Goal: Check status: Check status

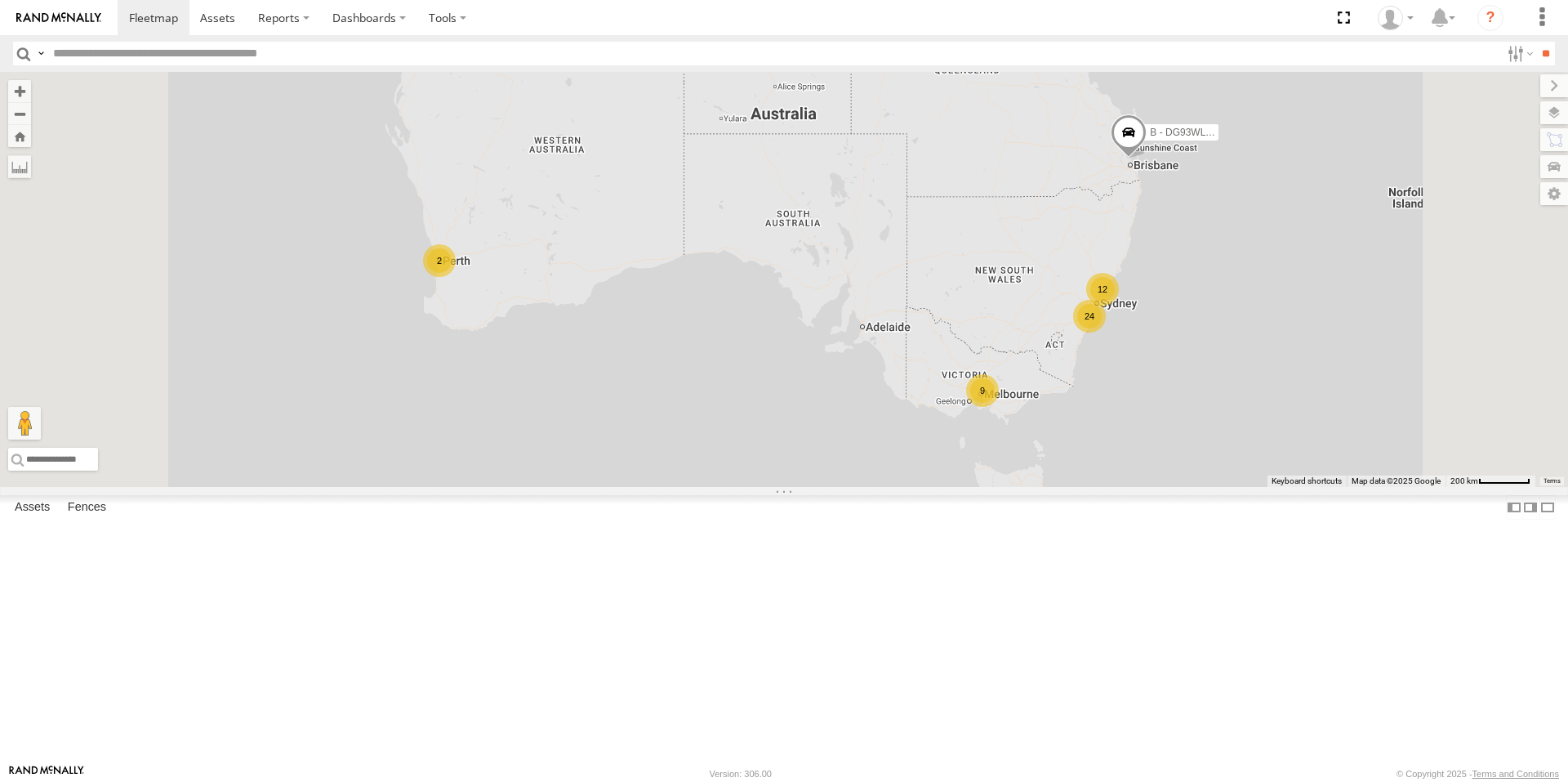
click at [999, 407] on div "9" at bounding box center [983, 391] width 33 height 33
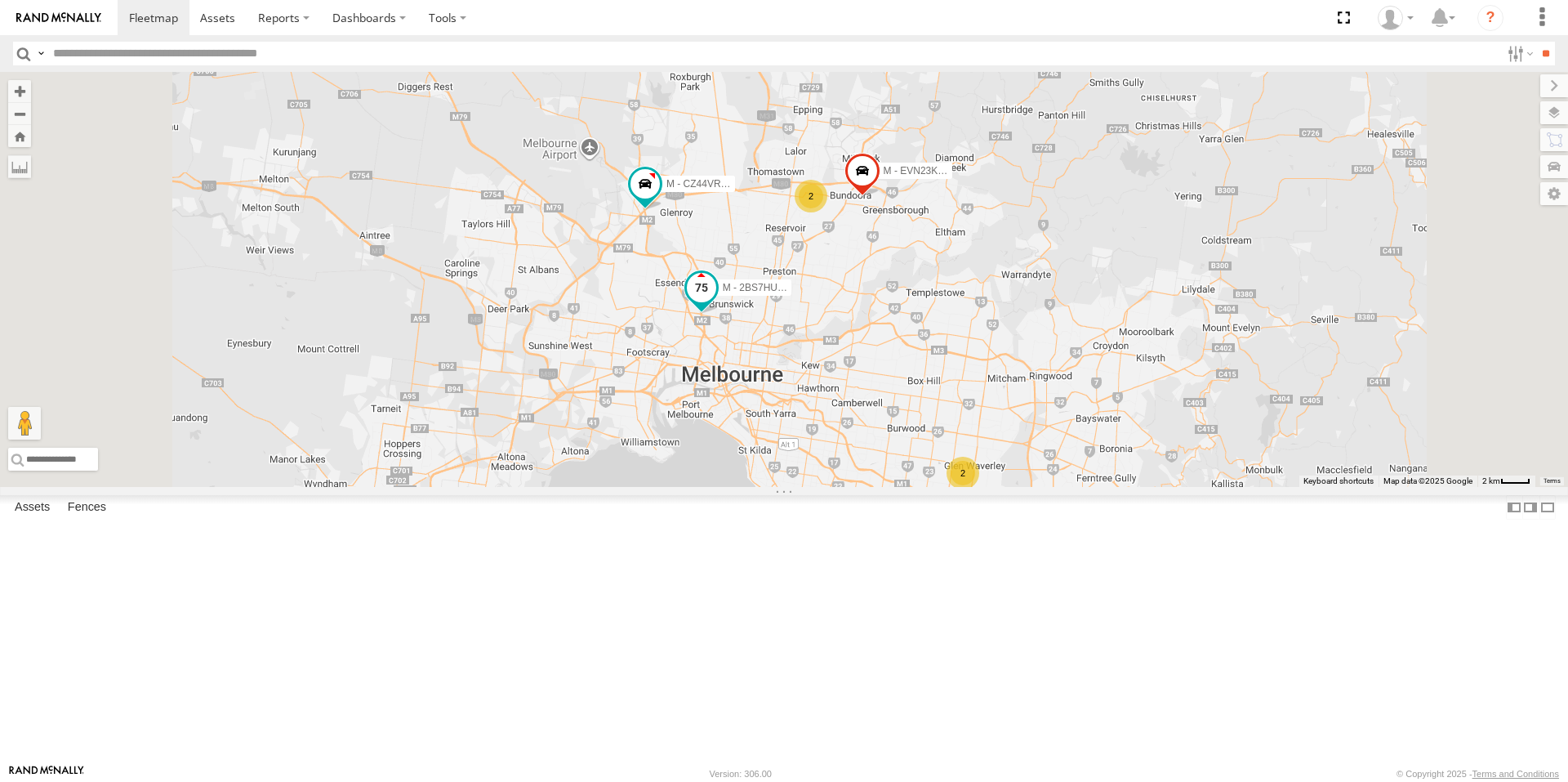
click at [716, 302] on span at bounding box center [702, 288] width 29 height 29
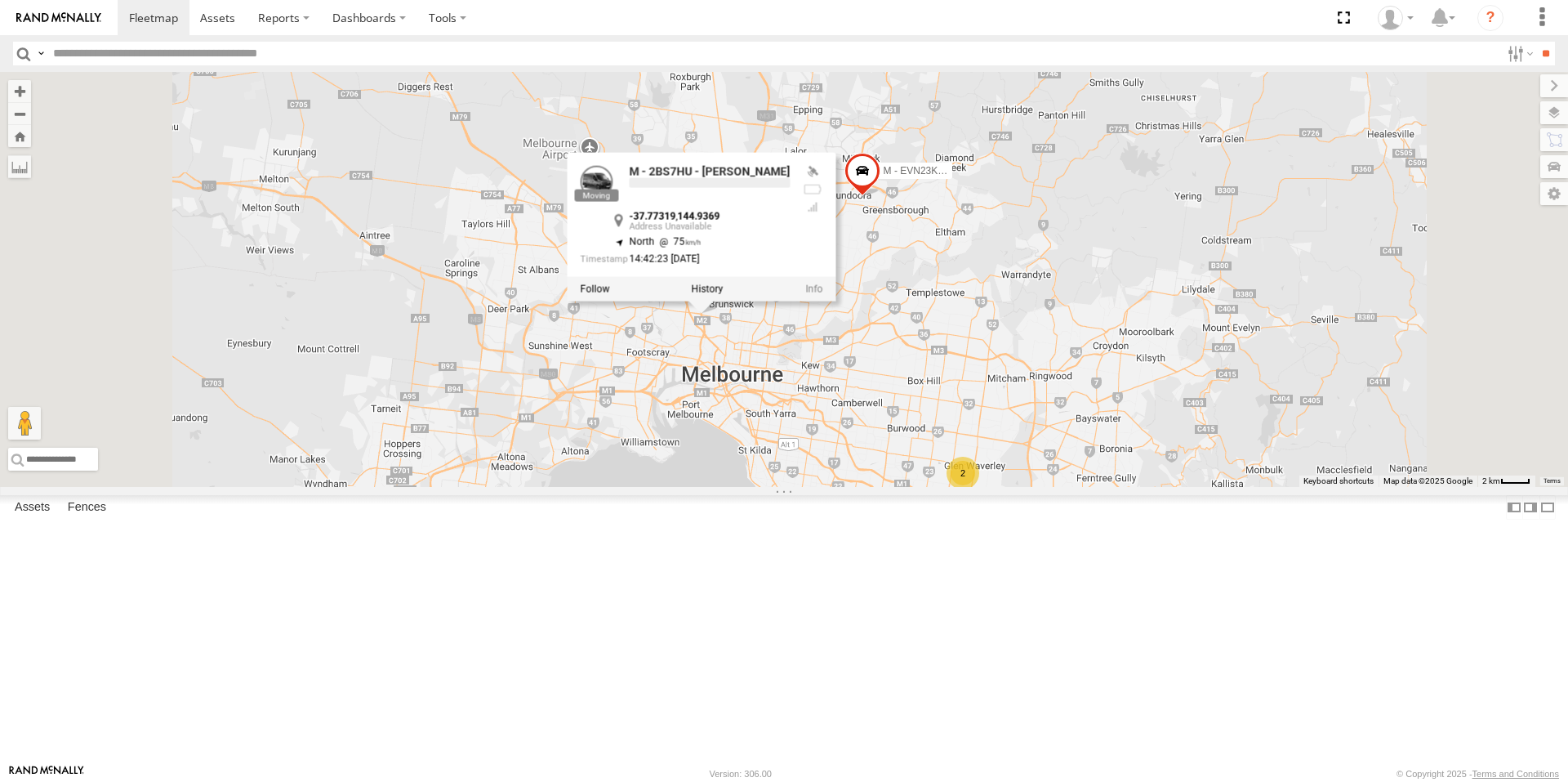
click at [760, 469] on div "B - DG93WL - [PERSON_NAME] M - EVN23K - [PERSON_NAME] M - 2BS7HU - [PERSON_NAME…" at bounding box center [784, 279] width 1568 height 415
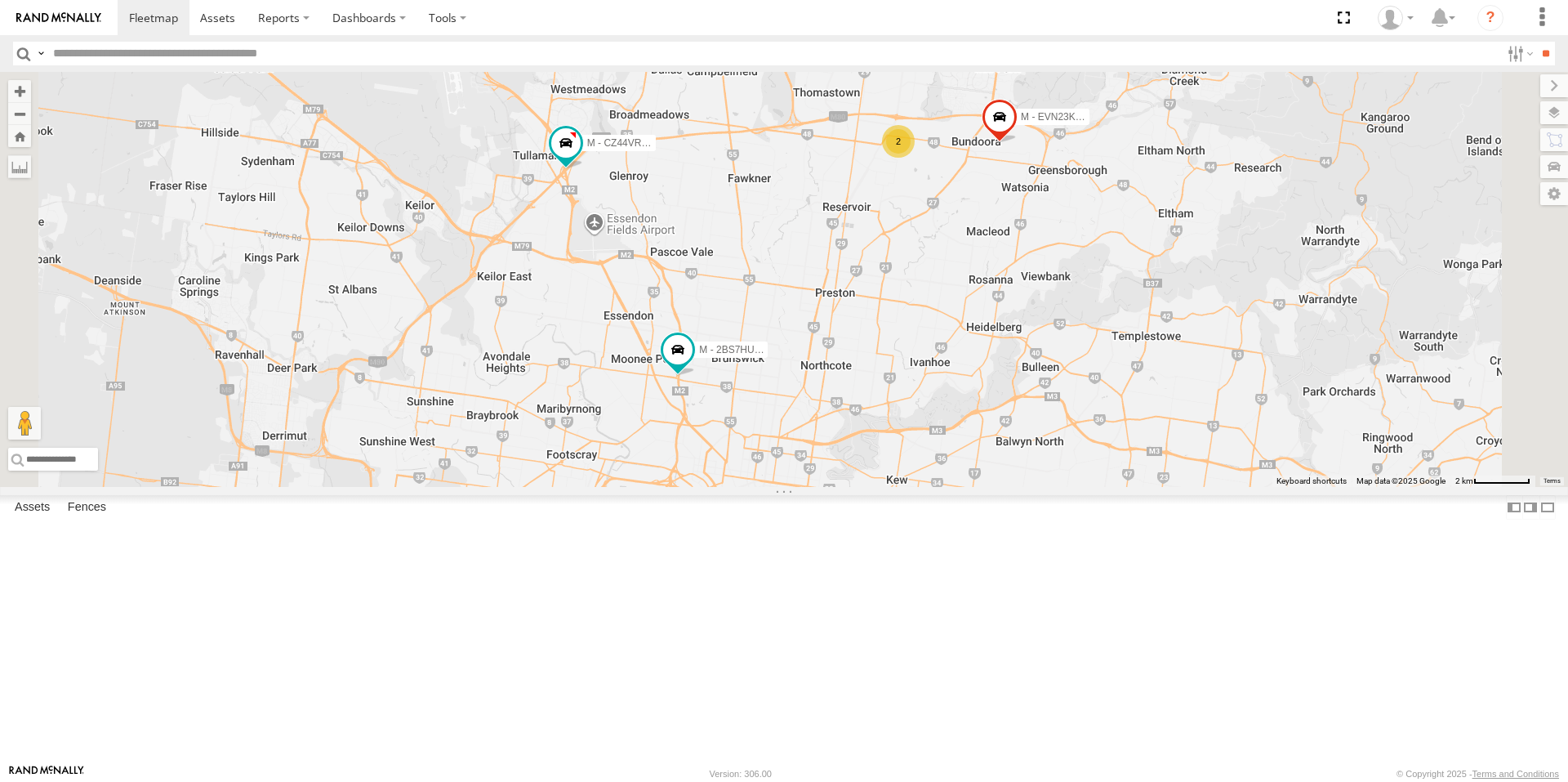
drag, startPoint x: 775, startPoint y: 350, endPoint x: 771, endPoint y: 423, distance: 73.1
click at [771, 423] on div "B - DG93WL - [PERSON_NAME] M - EVN23K - [PERSON_NAME] M - 2BS7HU - [PERSON_NAME…" at bounding box center [784, 279] width 1568 height 415
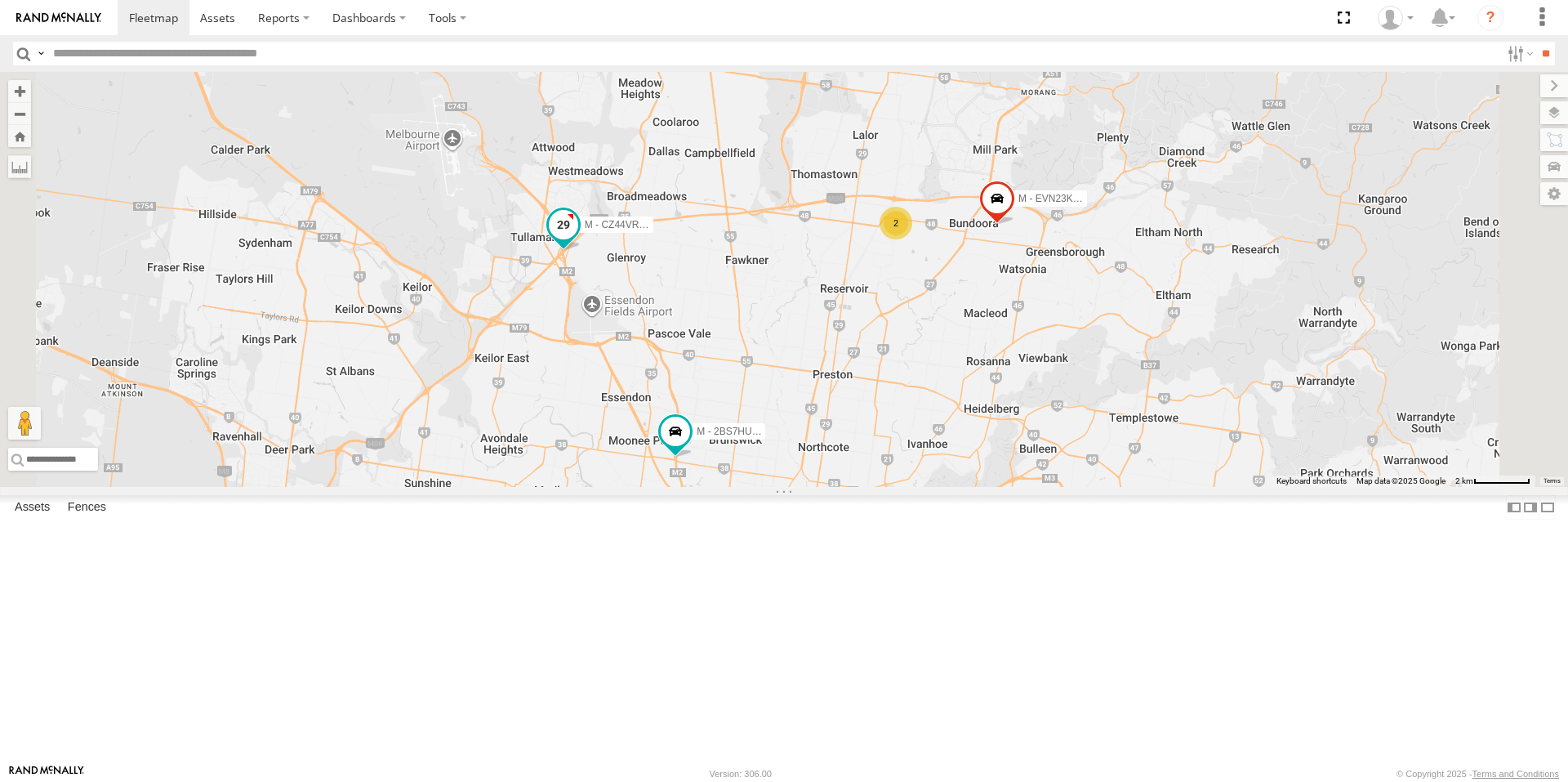
click at [579, 240] on span at bounding box center [563, 225] width 29 height 29
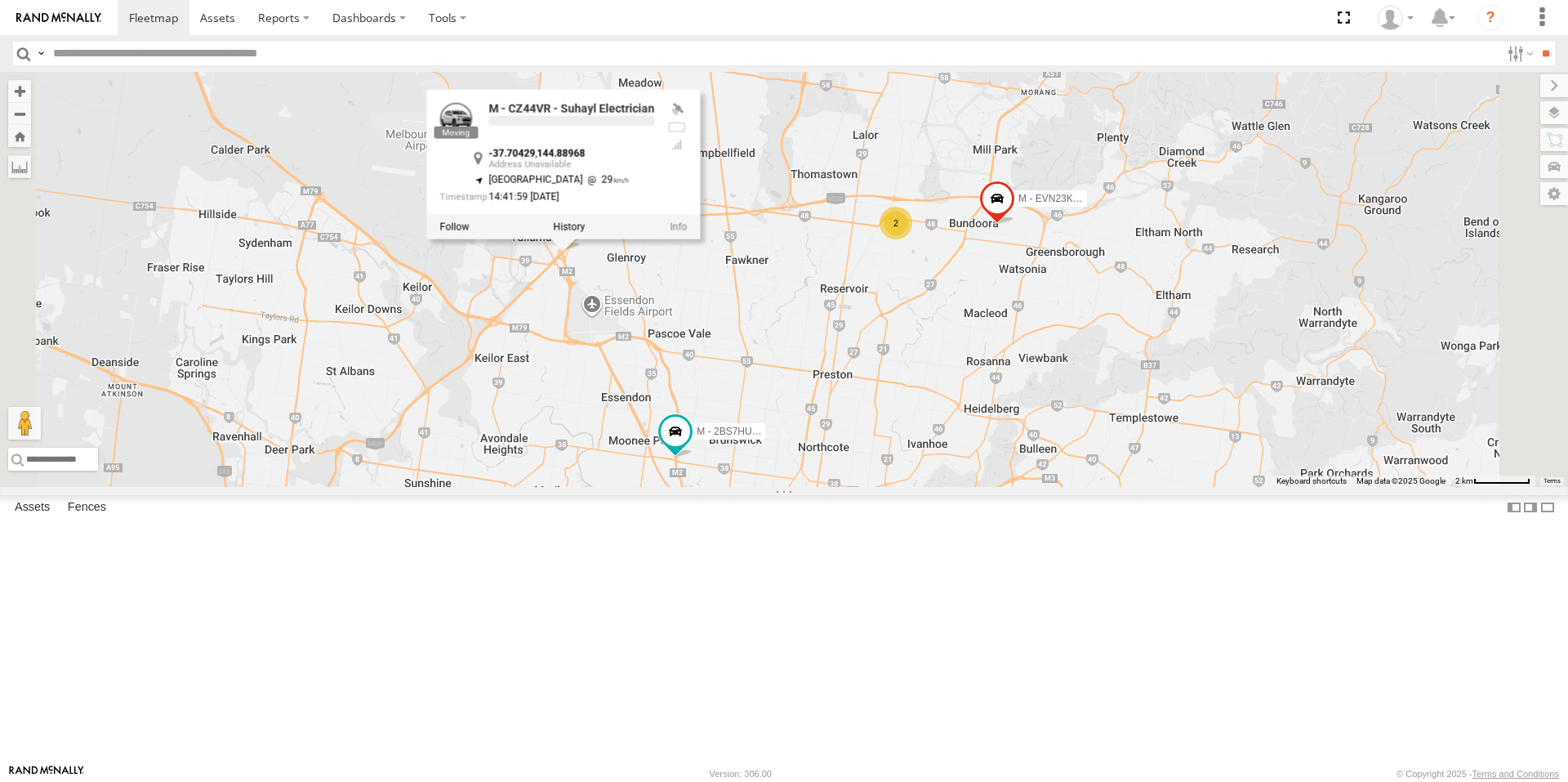
click at [745, 473] on div "B - DG93WL - [PERSON_NAME] M - EVN23K - [PERSON_NAME] M - 2BS7HU - [PERSON_NAME…" at bounding box center [784, 279] width 1568 height 415
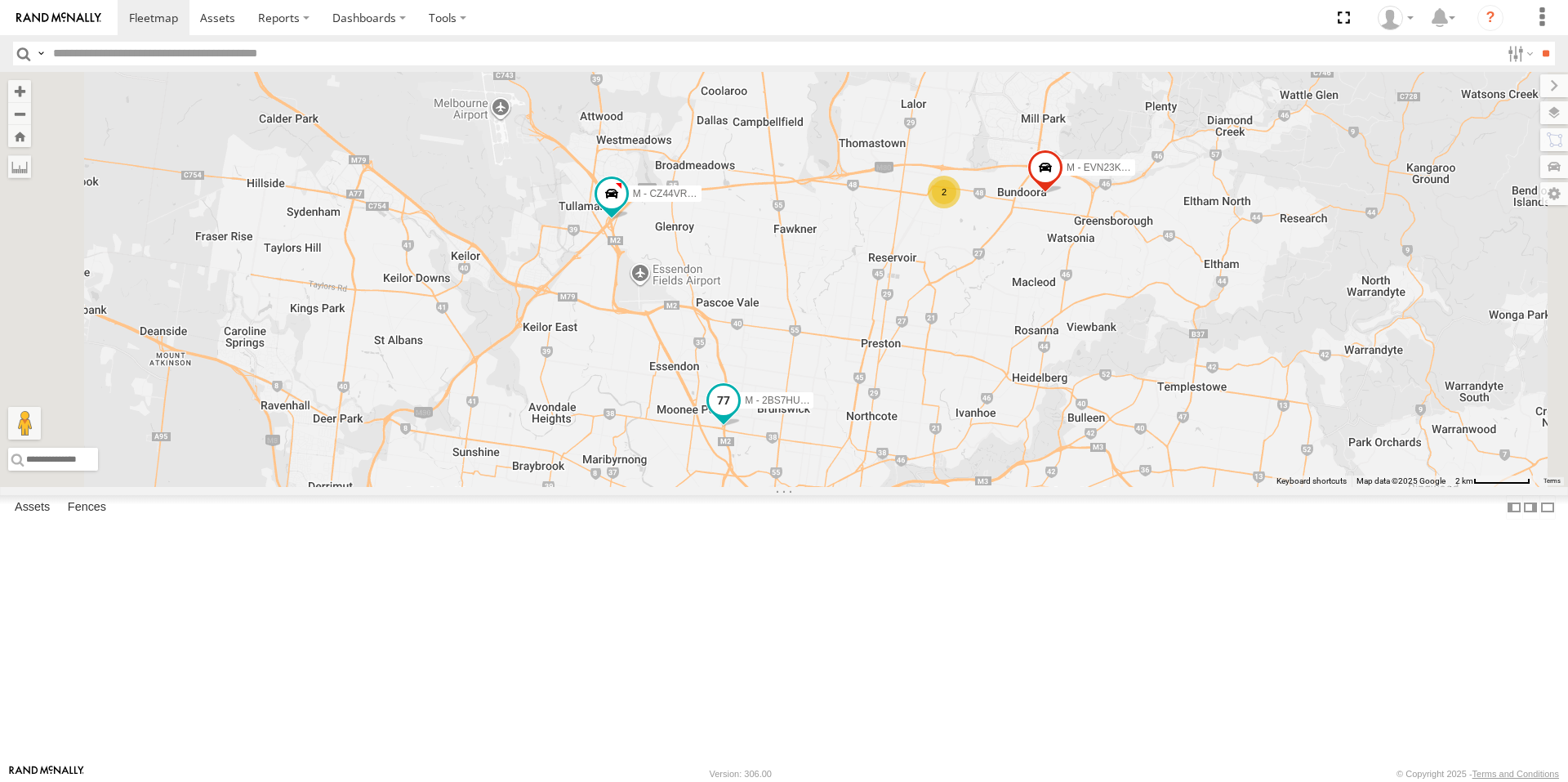
click at [738, 416] on span at bounding box center [724, 401] width 29 height 29
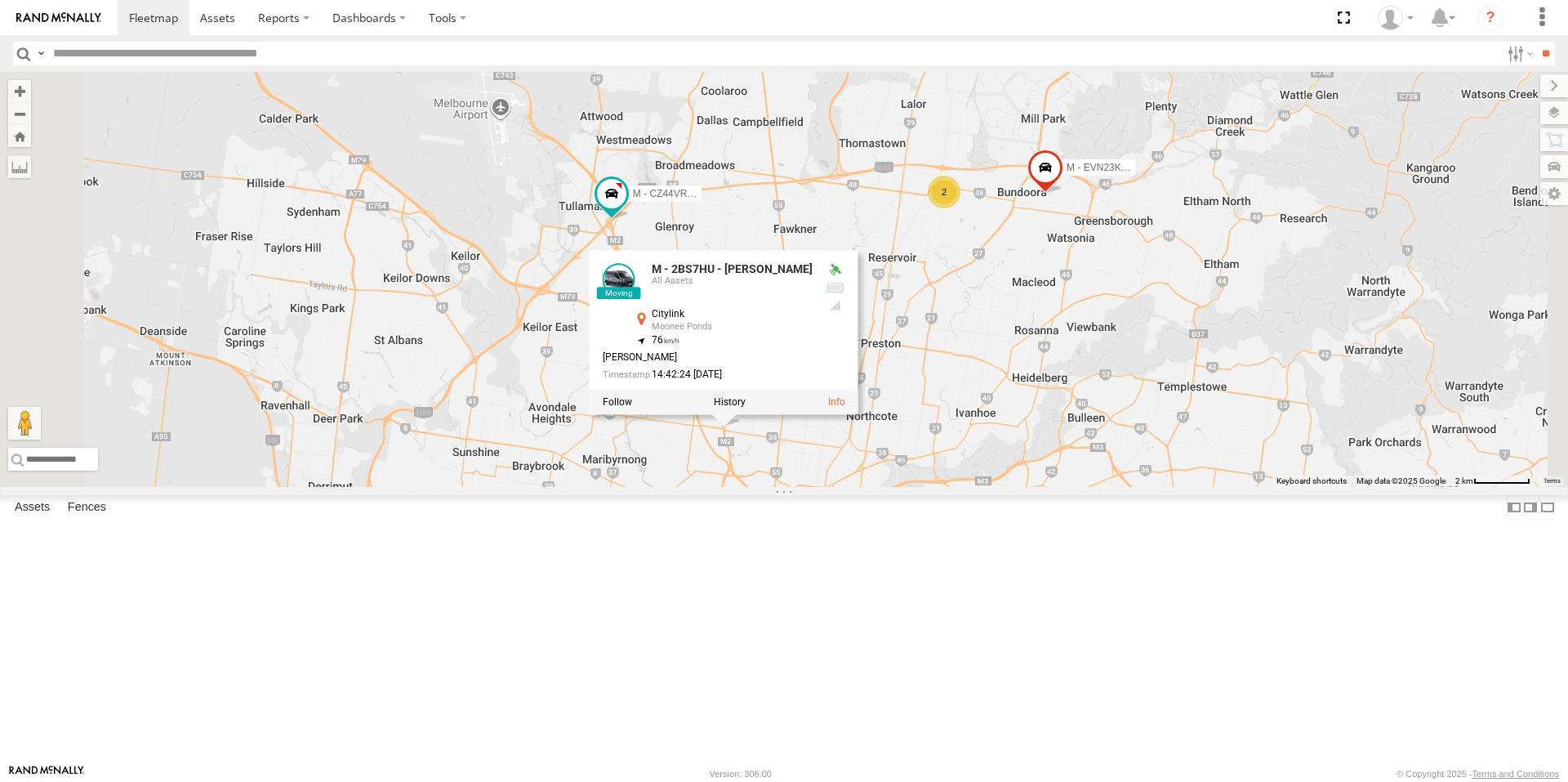
click at [871, 486] on div "B - DG93WL - [PERSON_NAME] M - EVN23K - [PERSON_NAME] M - 2BS7HU - [PERSON_NAME…" at bounding box center [784, 279] width 1568 height 415
click at [905, 486] on div "B - DG93WL - [PERSON_NAME] M - EVN23K - [PERSON_NAME] M - 2BS7HU - [PERSON_NAME…" at bounding box center [784, 279] width 1568 height 415
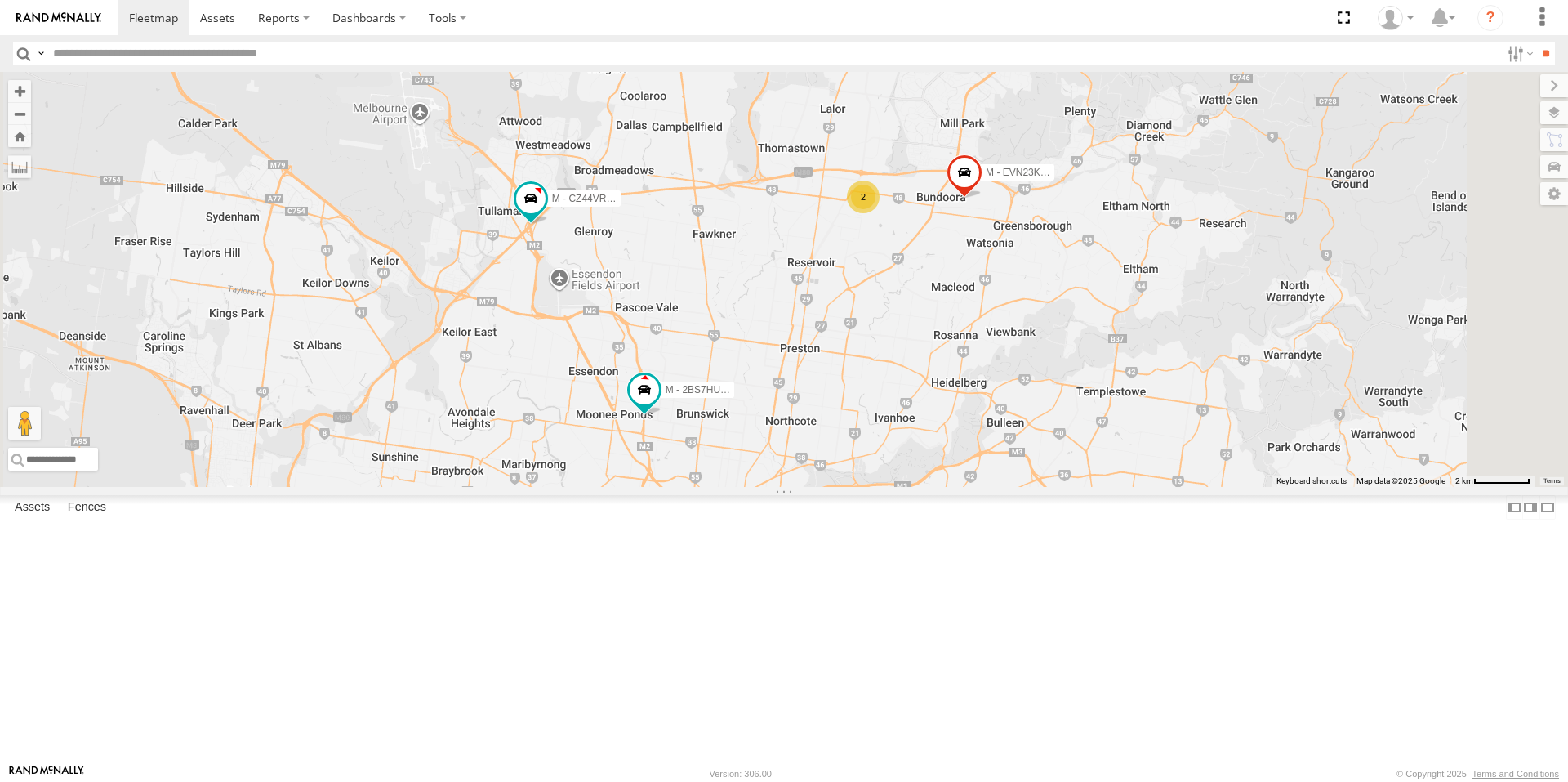
drag, startPoint x: 1225, startPoint y: 470, endPoint x: 1140, endPoint y: 477, distance: 85.3
click at [1140, 477] on div "B - DG93WL - [PERSON_NAME] M - EVN23K - [PERSON_NAME] M - 2BS7HU - [PERSON_NAME…" at bounding box center [784, 279] width 1568 height 415
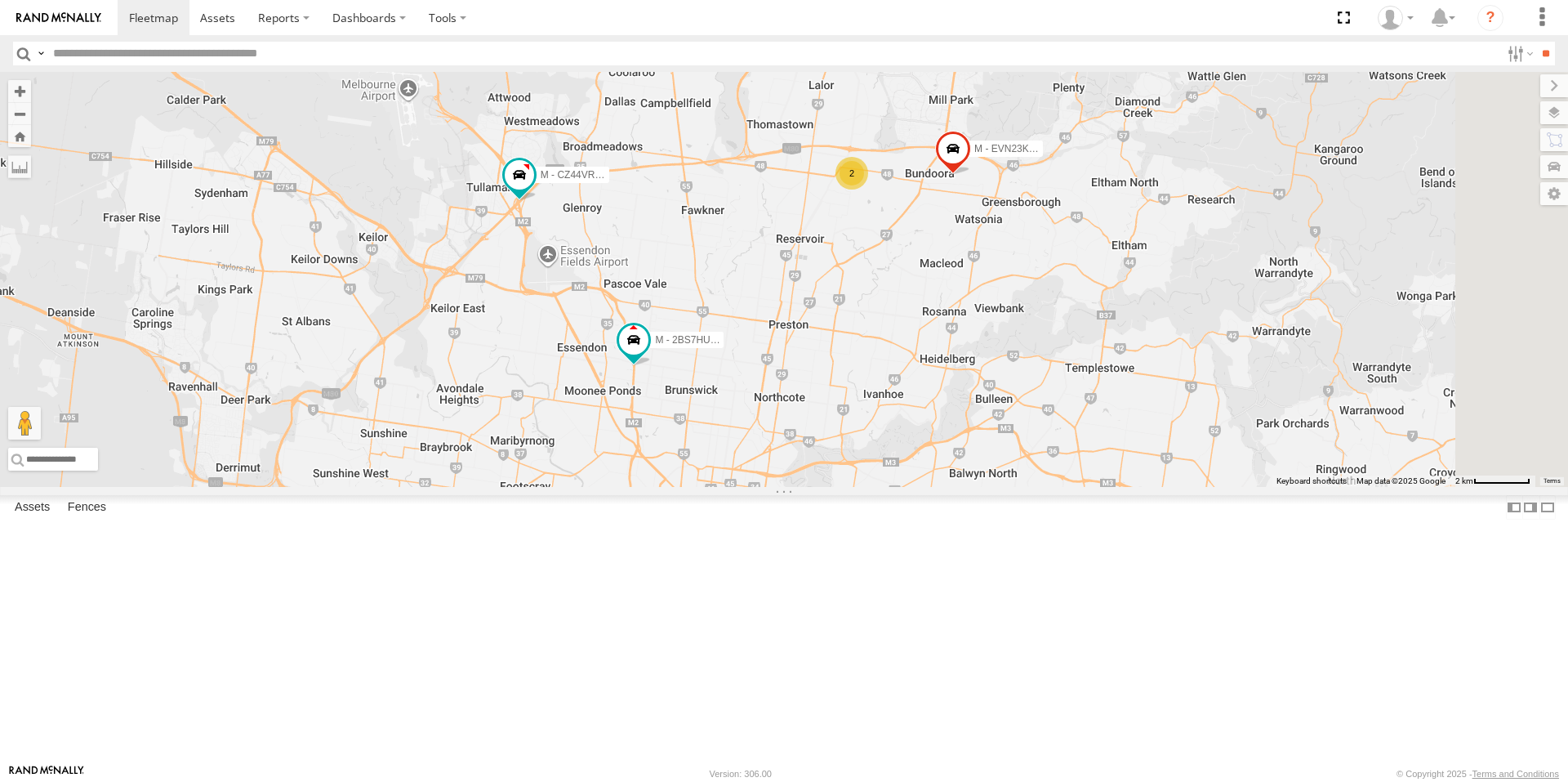
drag, startPoint x: 1078, startPoint y: 554, endPoint x: 1069, endPoint y: 539, distance: 17.5
click at [1069, 486] on div "B - DG93WL - [PERSON_NAME] M - EVN23K - [PERSON_NAME] M - 2BS7HU - [PERSON_NAME…" at bounding box center [784, 279] width 1568 height 415
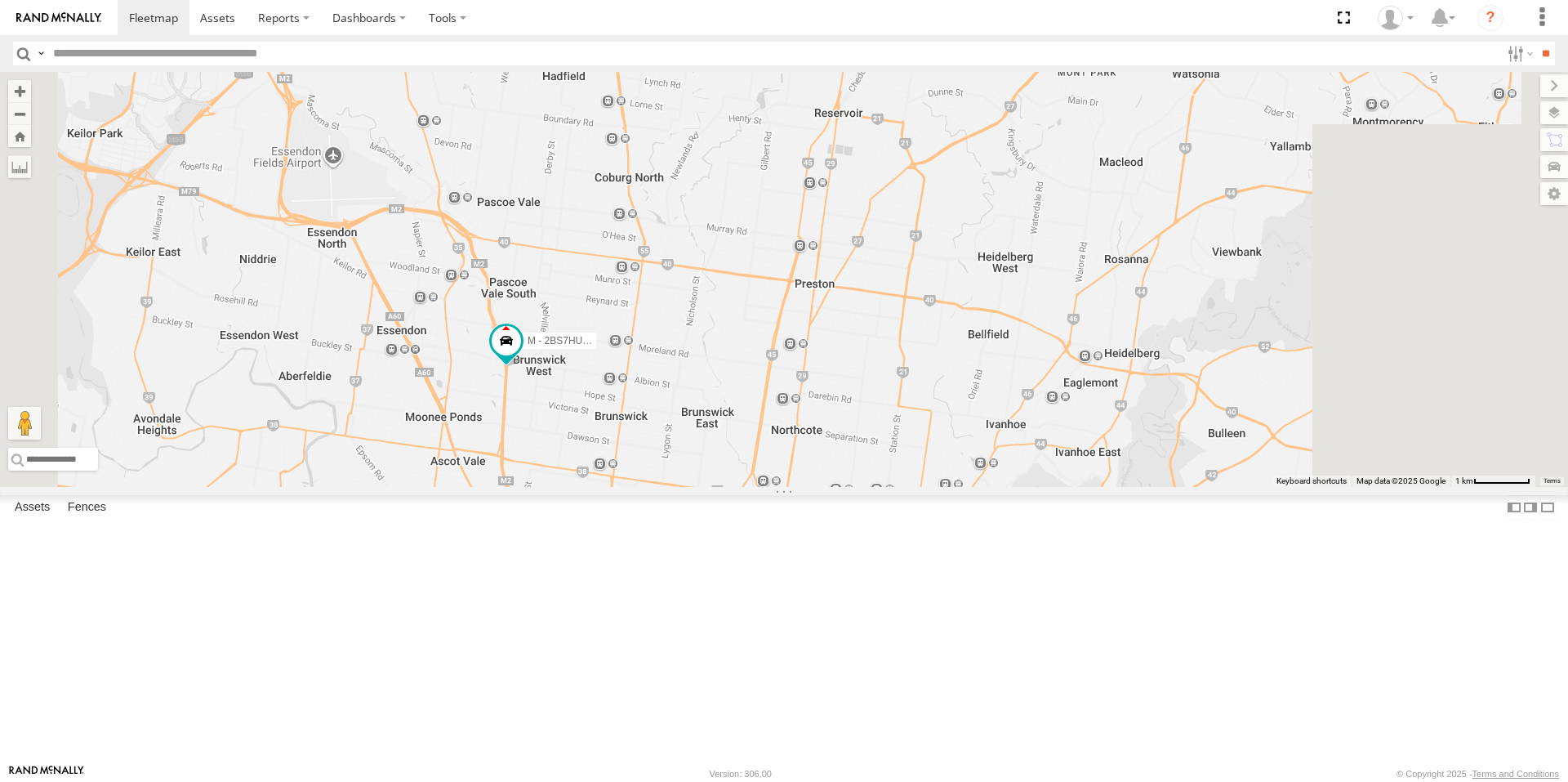
drag, startPoint x: 1122, startPoint y: 493, endPoint x: 995, endPoint y: 465, distance: 130.0
click at [995, 465] on div "B - DG93WL - [PERSON_NAME] M - EVN23K - [PERSON_NAME] M - 2BS7HU - [PERSON_NAME…" at bounding box center [784, 279] width 1568 height 415
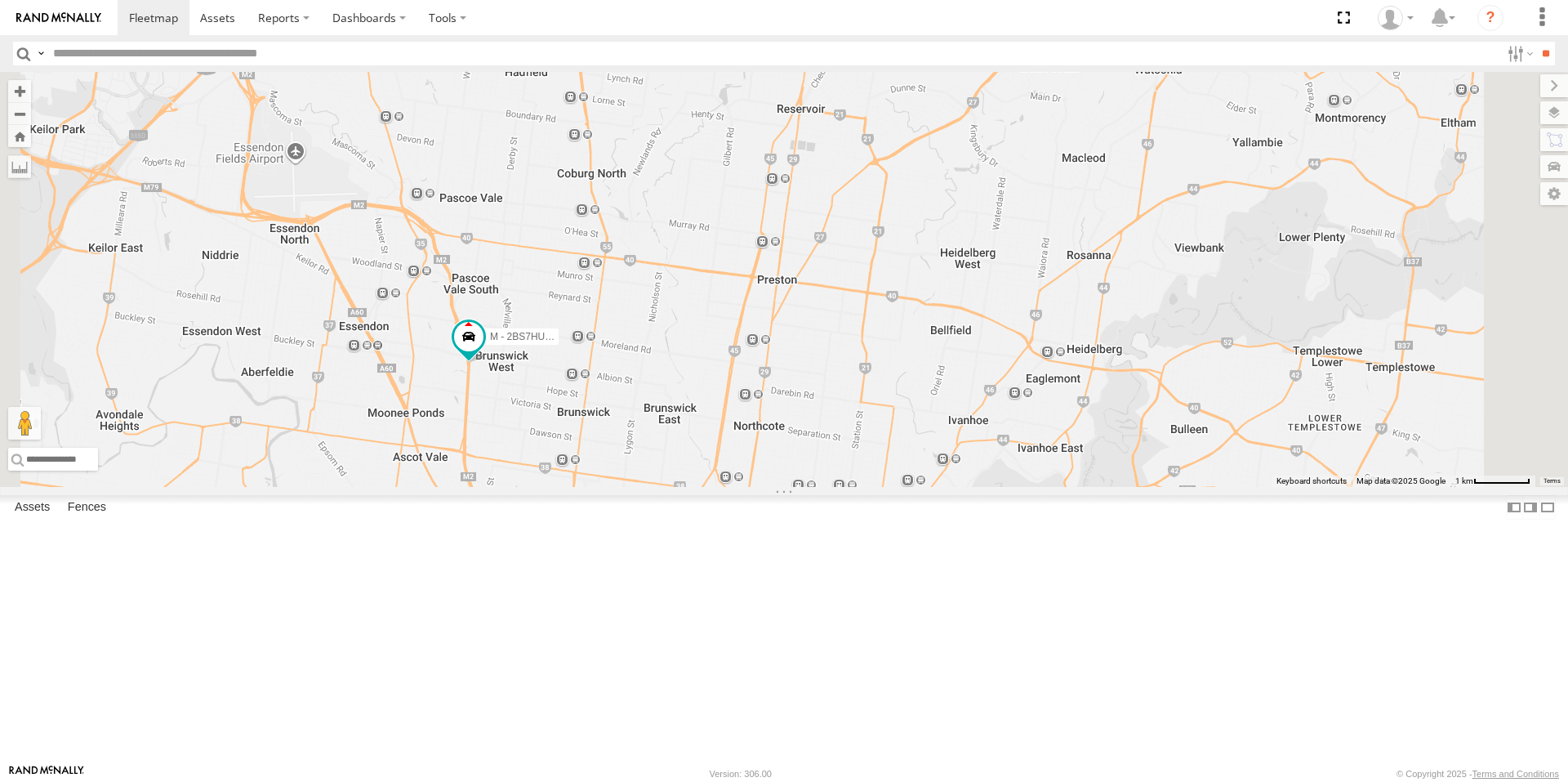
drag, startPoint x: 1156, startPoint y: 495, endPoint x: 1138, endPoint y: 495, distance: 18.0
click at [1138, 486] on div "B - DG93WL - [PERSON_NAME] M - EVN23K - [PERSON_NAME] M - 2BS7HU - [PERSON_NAME…" at bounding box center [784, 279] width 1568 height 415
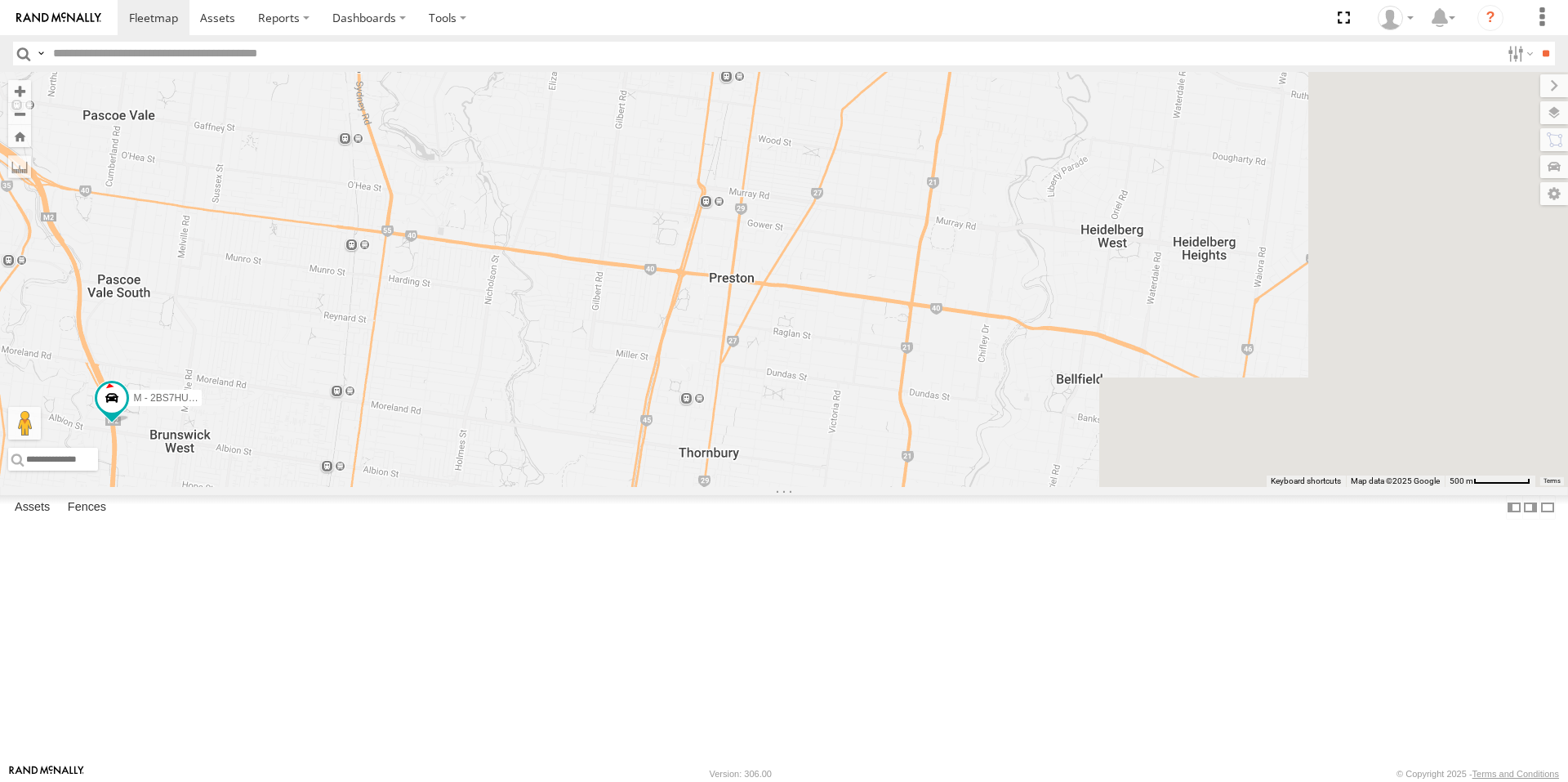
drag, startPoint x: 1256, startPoint y: 471, endPoint x: 975, endPoint y: 456, distance: 281.4
click at [975, 456] on div "B - DG93WL - [PERSON_NAME] M - EVN23K - [PERSON_NAME] M - 2BS7HU - [PERSON_NAME…" at bounding box center [784, 279] width 1568 height 415
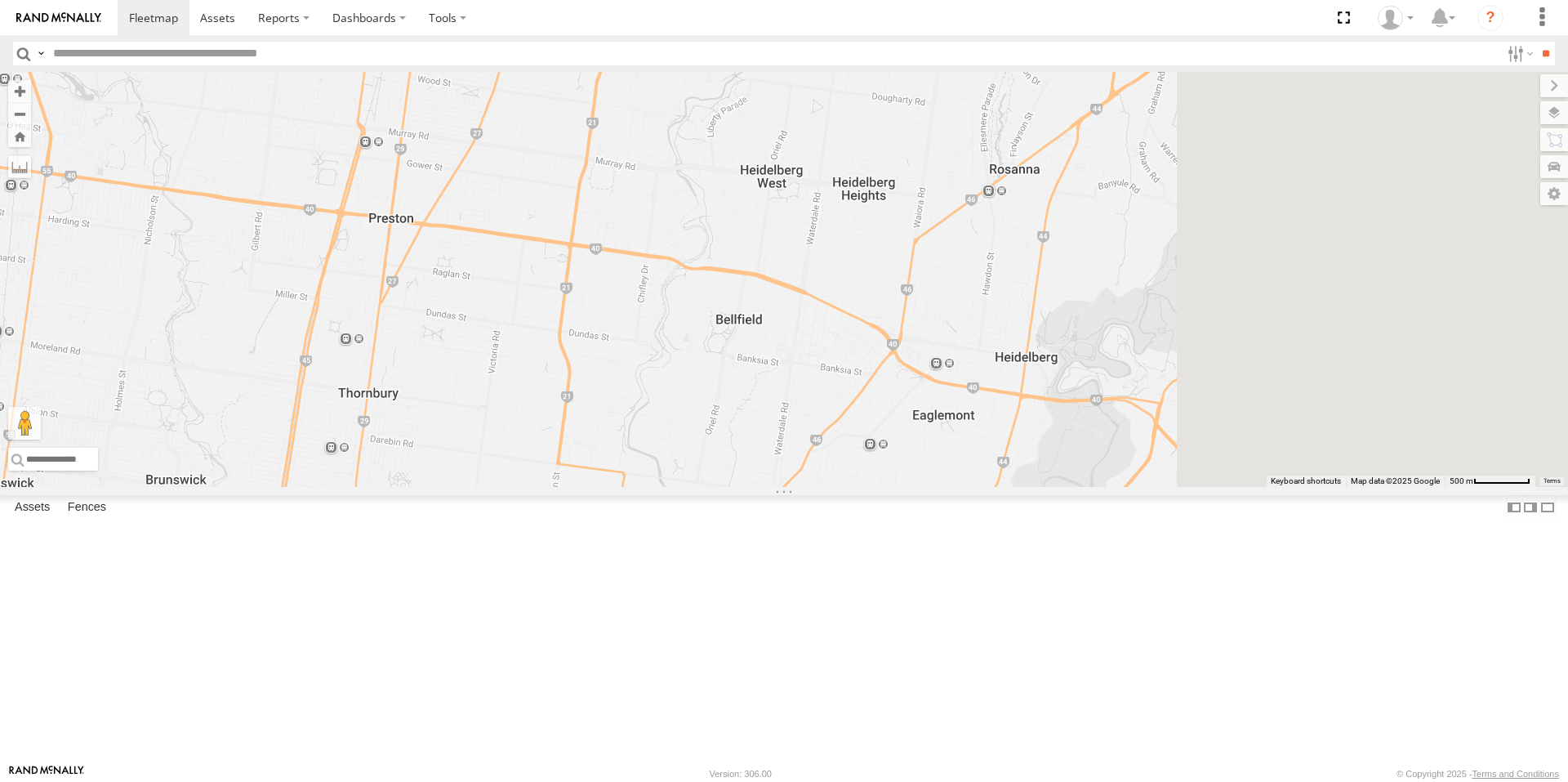
drag, startPoint x: 1095, startPoint y: 473, endPoint x: 882, endPoint y: 435, distance: 216.4
click at [882, 435] on div "B - DG93WL - [PERSON_NAME] M - EVN23K - [PERSON_NAME] M - 2BS7HU - [PERSON_NAME…" at bounding box center [784, 279] width 1568 height 415
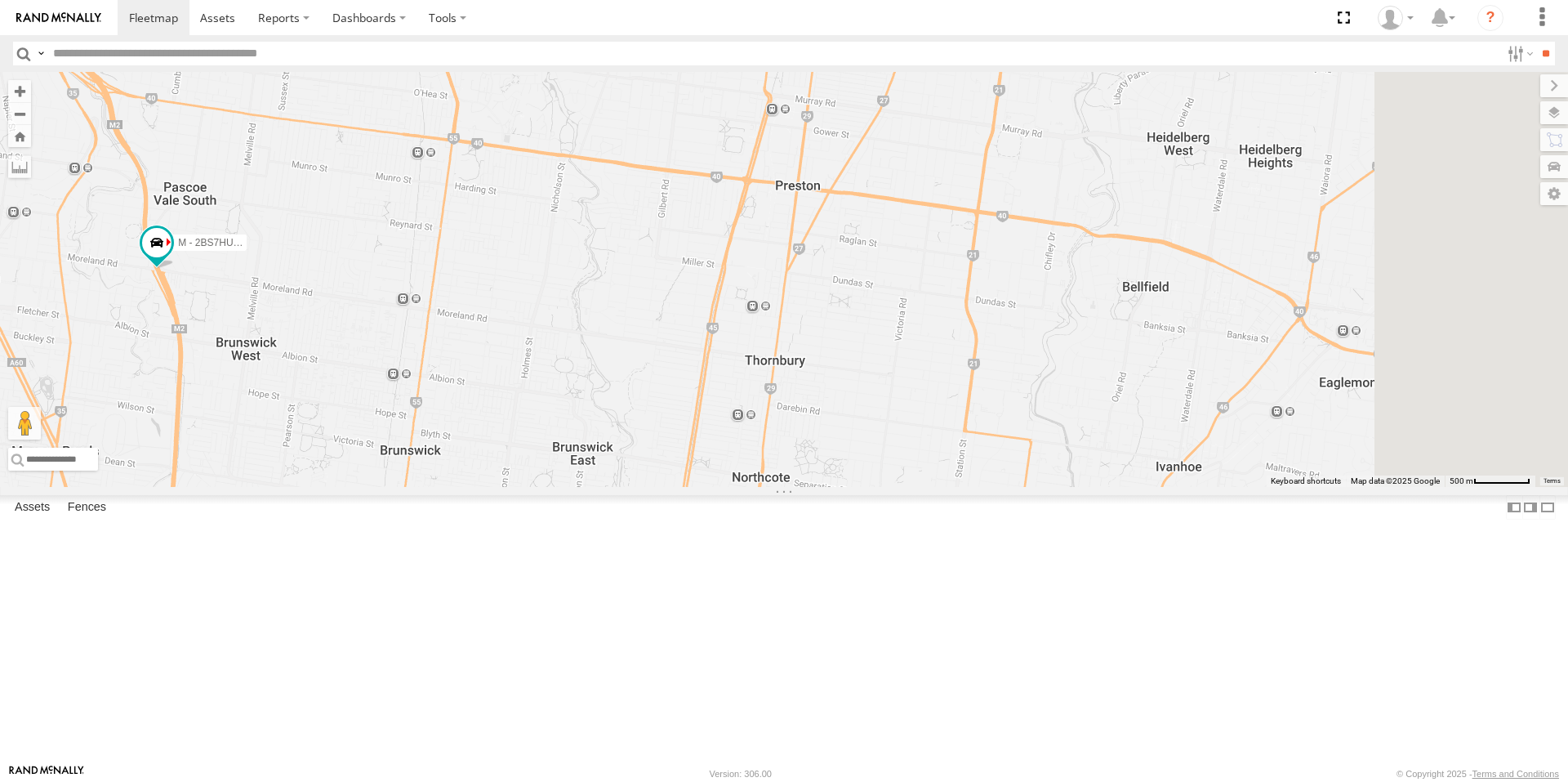
drag, startPoint x: 922, startPoint y: 535, endPoint x: 734, endPoint y: 472, distance: 198.3
click at [734, 472] on div "B - DG93WL - [PERSON_NAME] M - EVN23K - [PERSON_NAME] M - 2BS7HU - [PERSON_NAME…" at bounding box center [784, 279] width 1568 height 415
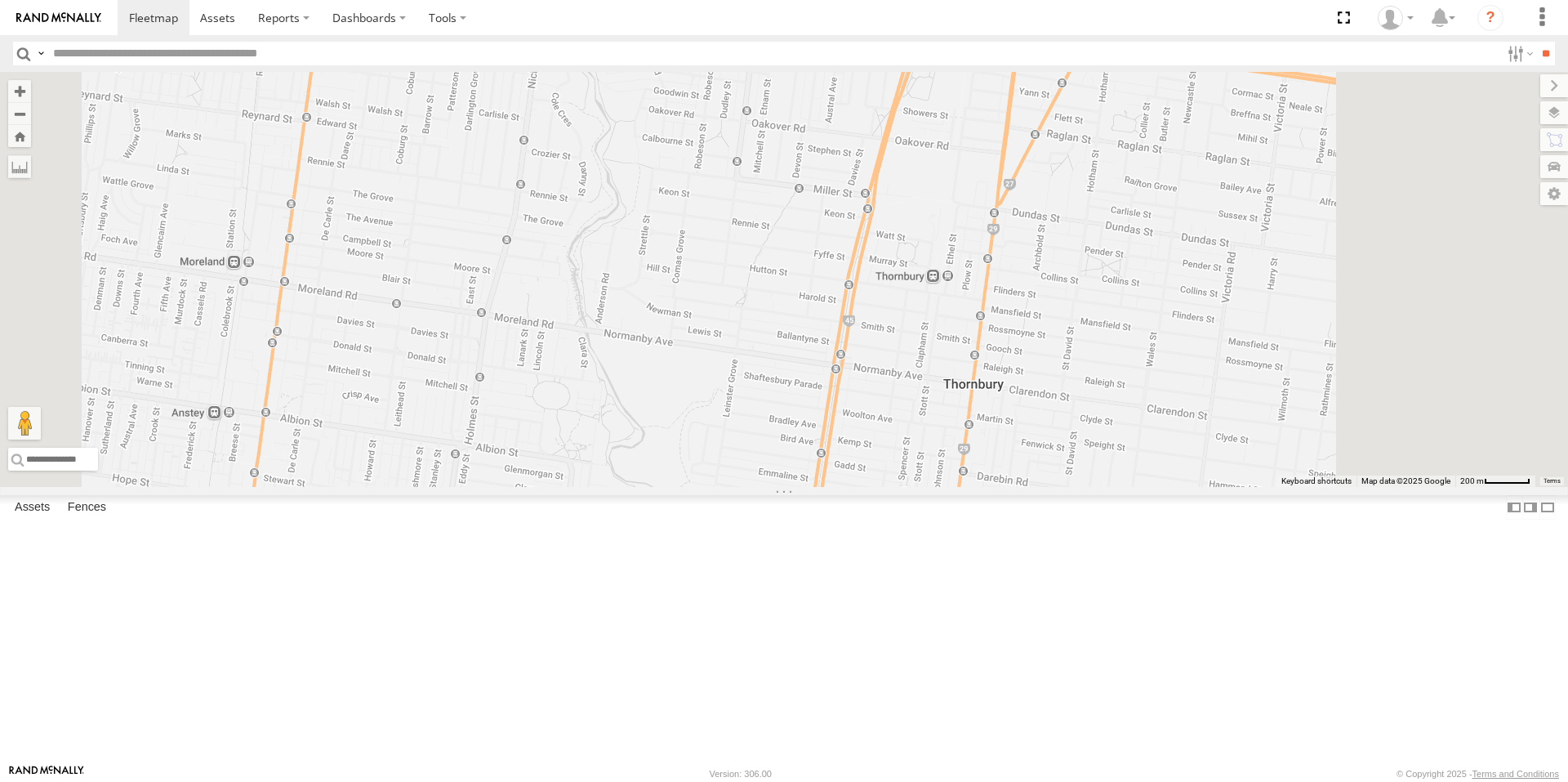
drag, startPoint x: 1087, startPoint y: 517, endPoint x: 1014, endPoint y: 508, distance: 73.6
click at [1014, 486] on div "B - DG93WL - [PERSON_NAME] M - EVN23K - [PERSON_NAME] M - 2BS7HU - [PERSON_NAME…" at bounding box center [784, 279] width 1568 height 415
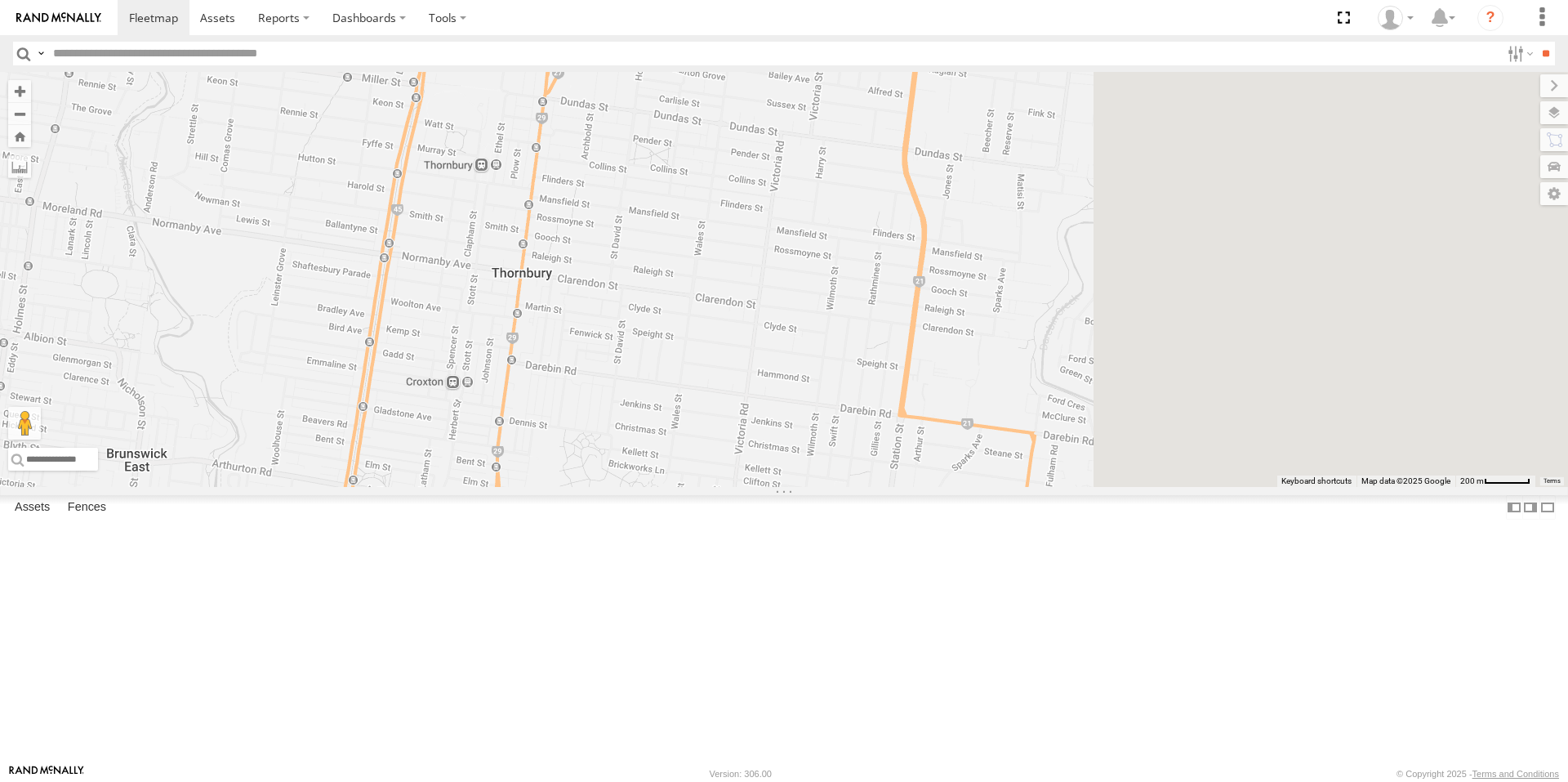
drag, startPoint x: 1365, startPoint y: 543, endPoint x: 912, endPoint y: 431, distance: 466.6
click at [912, 431] on div "B - DG93WL - [PERSON_NAME] M - EVN23K - [PERSON_NAME] M - 2BS7HU - [PERSON_NAME…" at bounding box center [784, 279] width 1568 height 415
